Goal: Navigation & Orientation: Find specific page/section

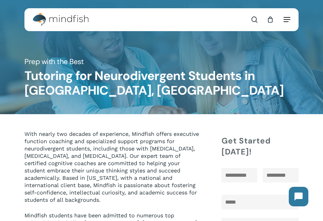
click at [290, 17] on span "Navigation Menu" at bounding box center [287, 20] width 7 height 6
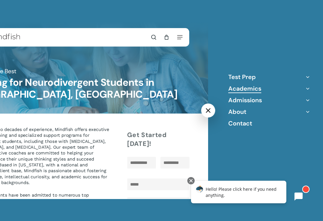
click at [250, 88] on link "Academics" at bounding box center [244, 89] width 33 height 8
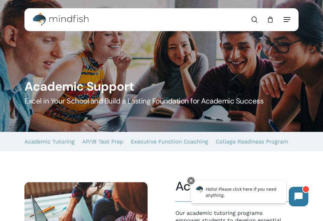
click at [287, 17] on span "Navigation Menu" at bounding box center [287, 20] width 7 height 6
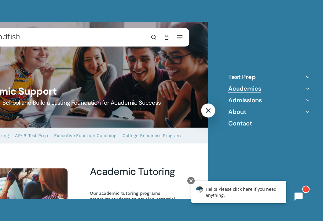
click at [309, 90] on icon "Off Canvas Menu" at bounding box center [308, 88] width 9 height 9
